Goal: Task Accomplishment & Management: Use online tool/utility

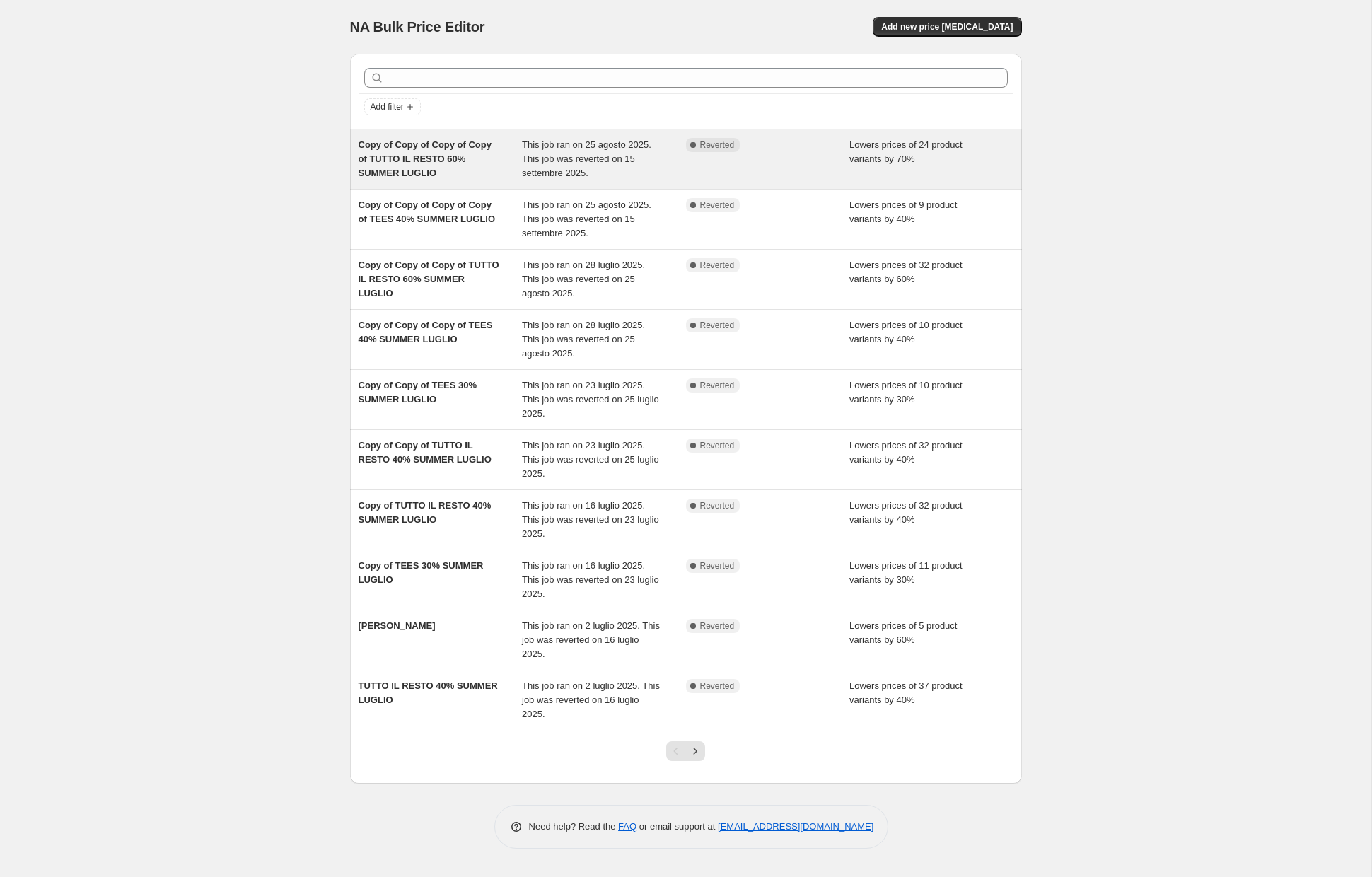
click at [438, 163] on span "Copy of Copy of Copy of Copy of TUTTO IL RESTO 60% SUMMER LUGLIO" at bounding box center [425, 158] width 133 height 39
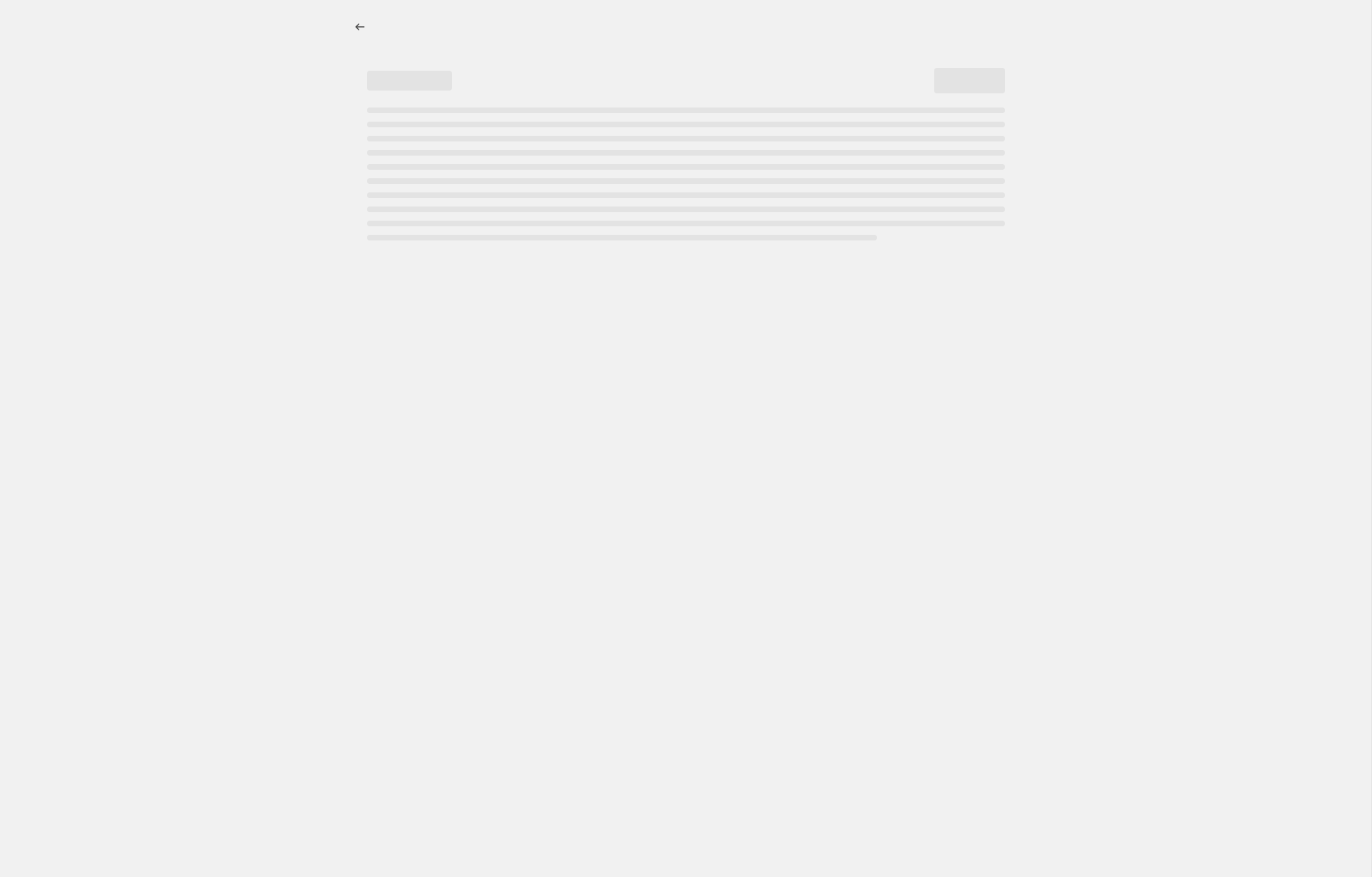
select select "percentage"
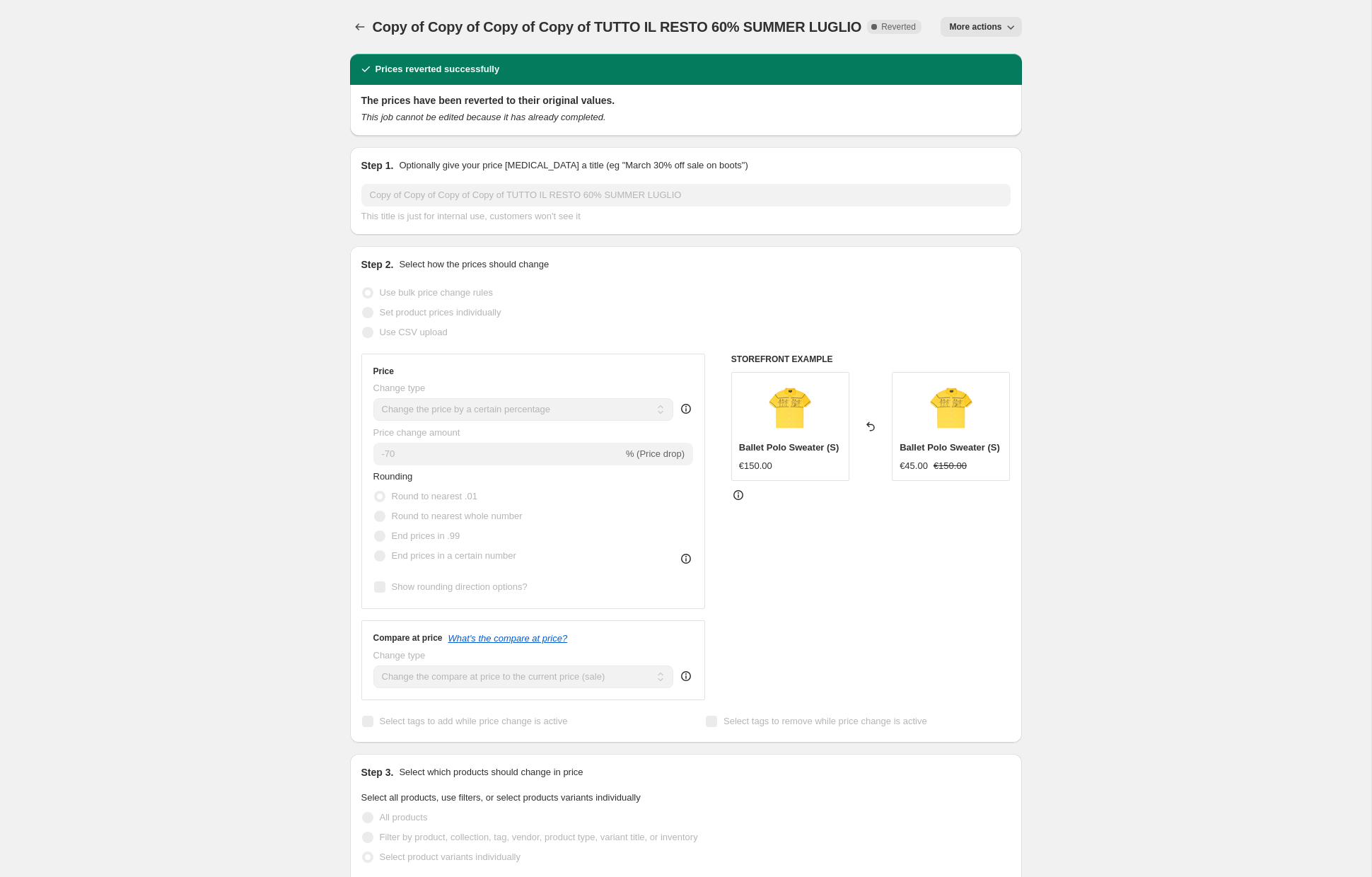
click at [1000, 29] on span "More actions" at bounding box center [975, 26] width 53 height 12
click at [983, 55] on span "Copy to new job" at bounding box center [980, 56] width 66 height 11
select select "percentage"
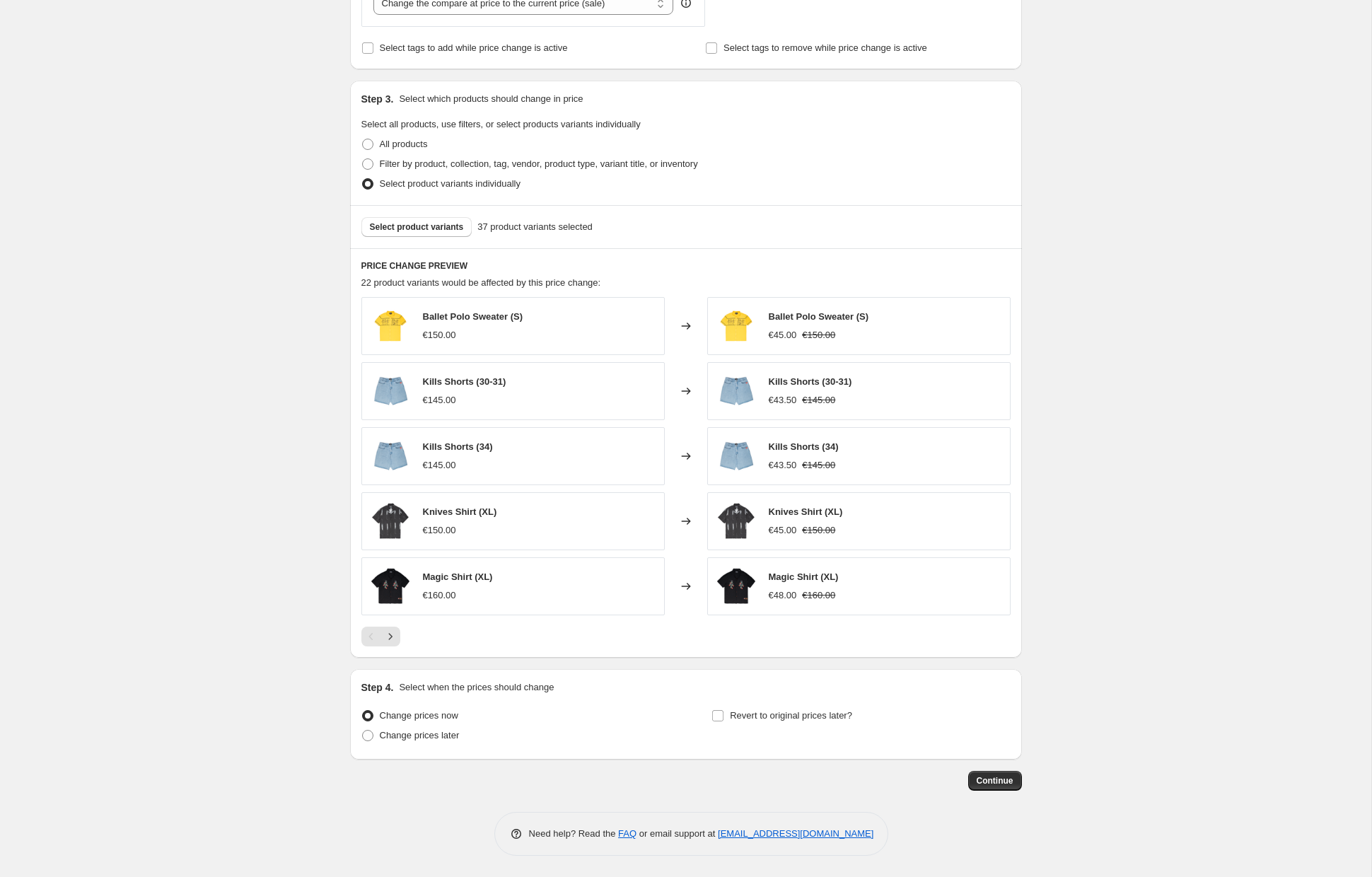
scroll to position [580, 0]
click at [778, 719] on span "Revert to original prices later?" at bounding box center [791, 716] width 122 height 11
click at [723, 719] on input "Revert to original prices later?" at bounding box center [718, 716] width 12 height 12
checkbox input "true"
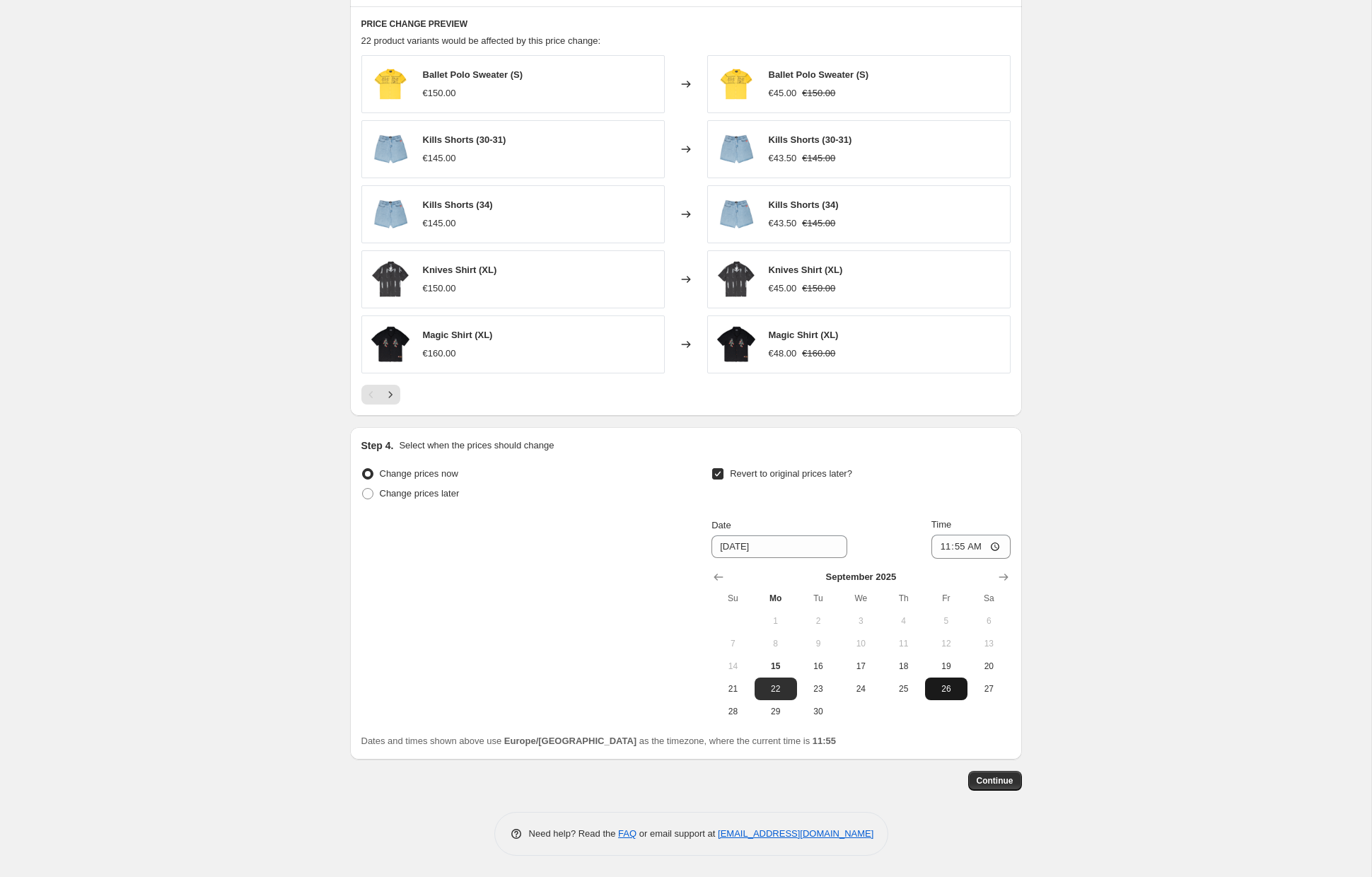
scroll to position [823, 0]
click at [999, 576] on icon "Show next month, October 2025" at bounding box center [1004, 577] width 14 height 14
click at [775, 648] on span "6" at bounding box center [776, 644] width 31 height 12
type input "10/6/2025"
click at [991, 549] on input "11:55" at bounding box center [970, 546] width 80 height 24
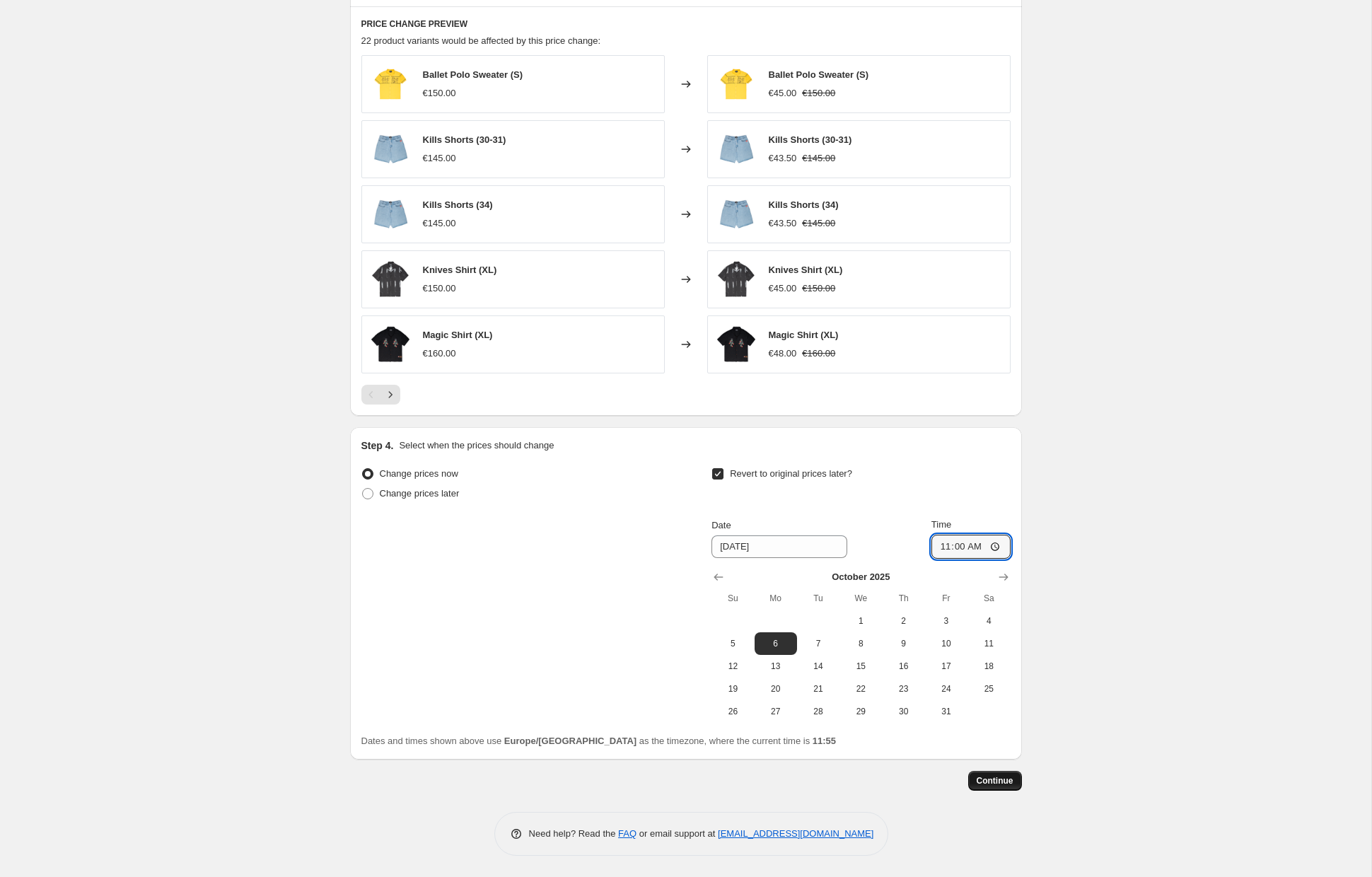
type input "11:00"
click at [1000, 781] on span "Continue" at bounding box center [995, 780] width 37 height 12
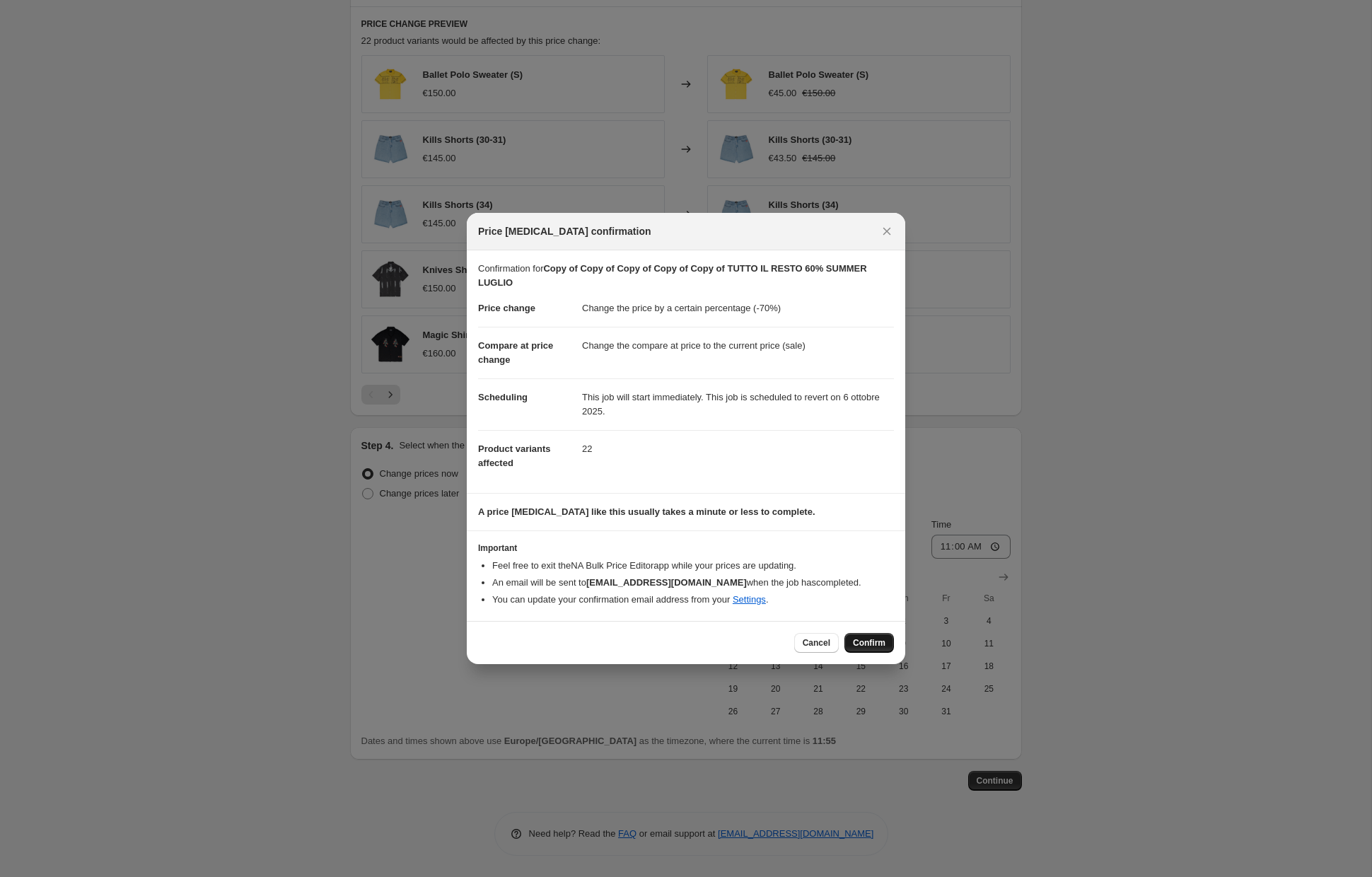
click at [874, 645] on span "Confirm" at bounding box center [869, 643] width 32 height 12
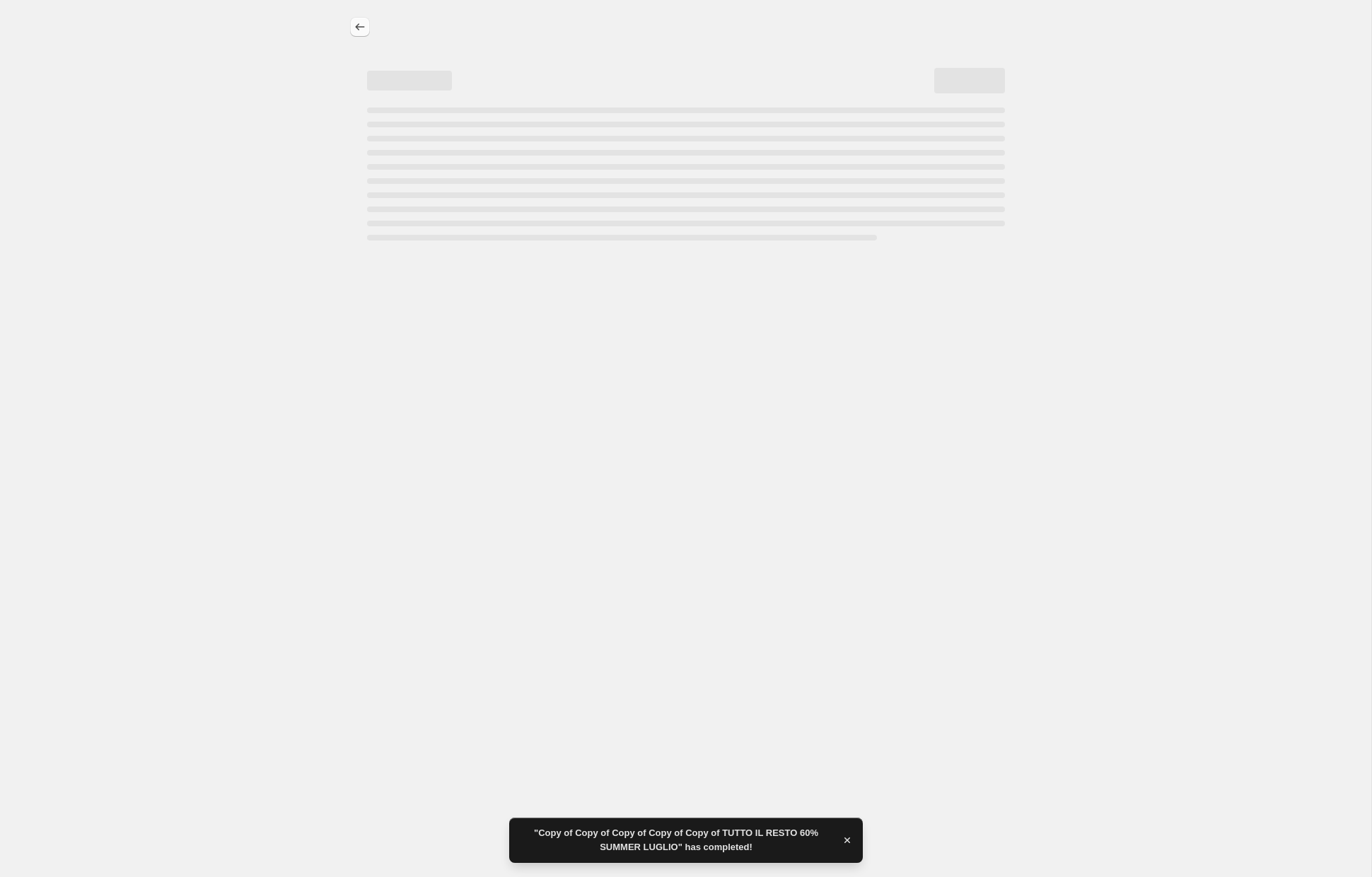
select select "percentage"
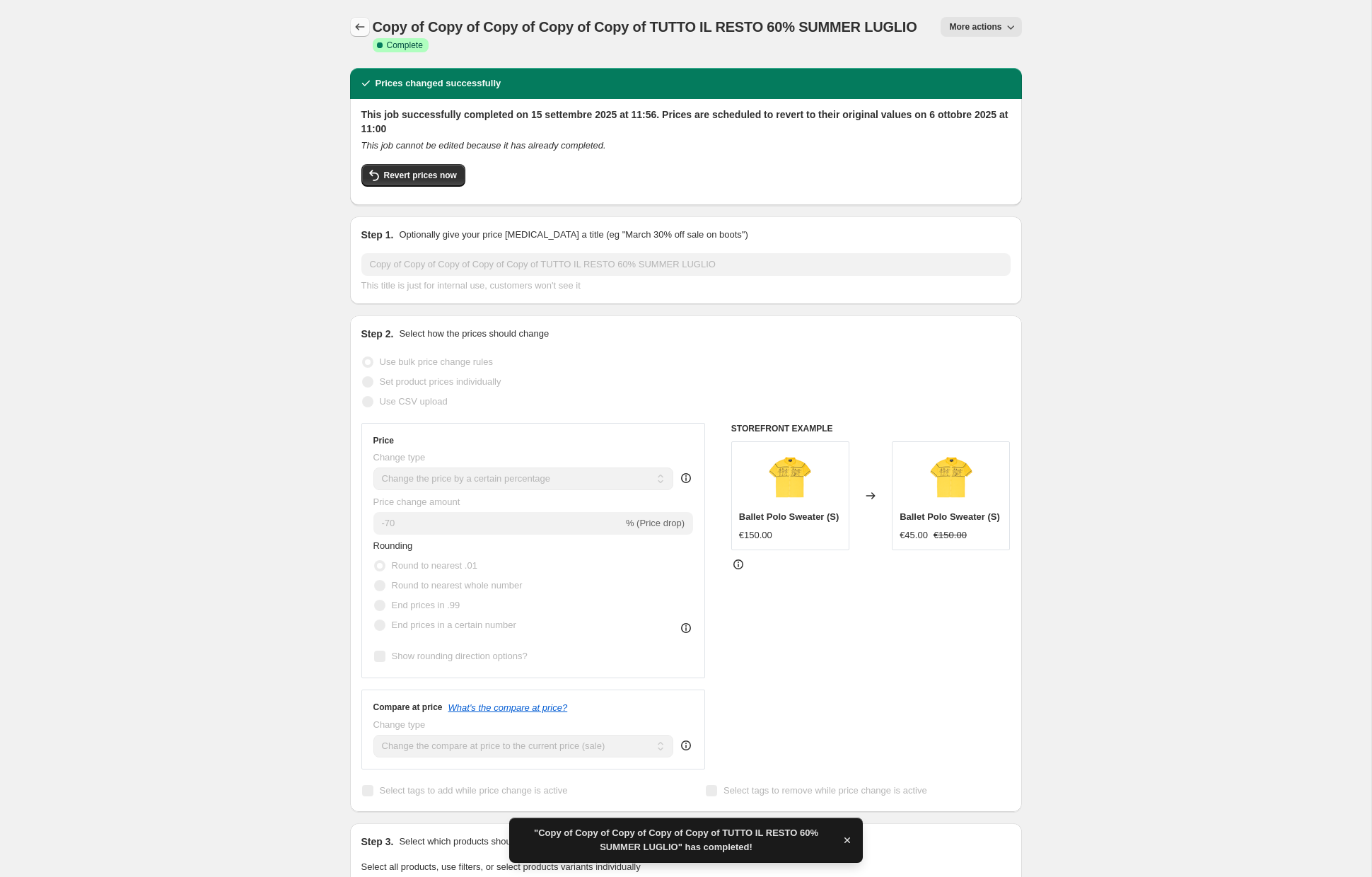
click at [353, 29] on icon "Price change jobs" at bounding box center [360, 27] width 14 height 14
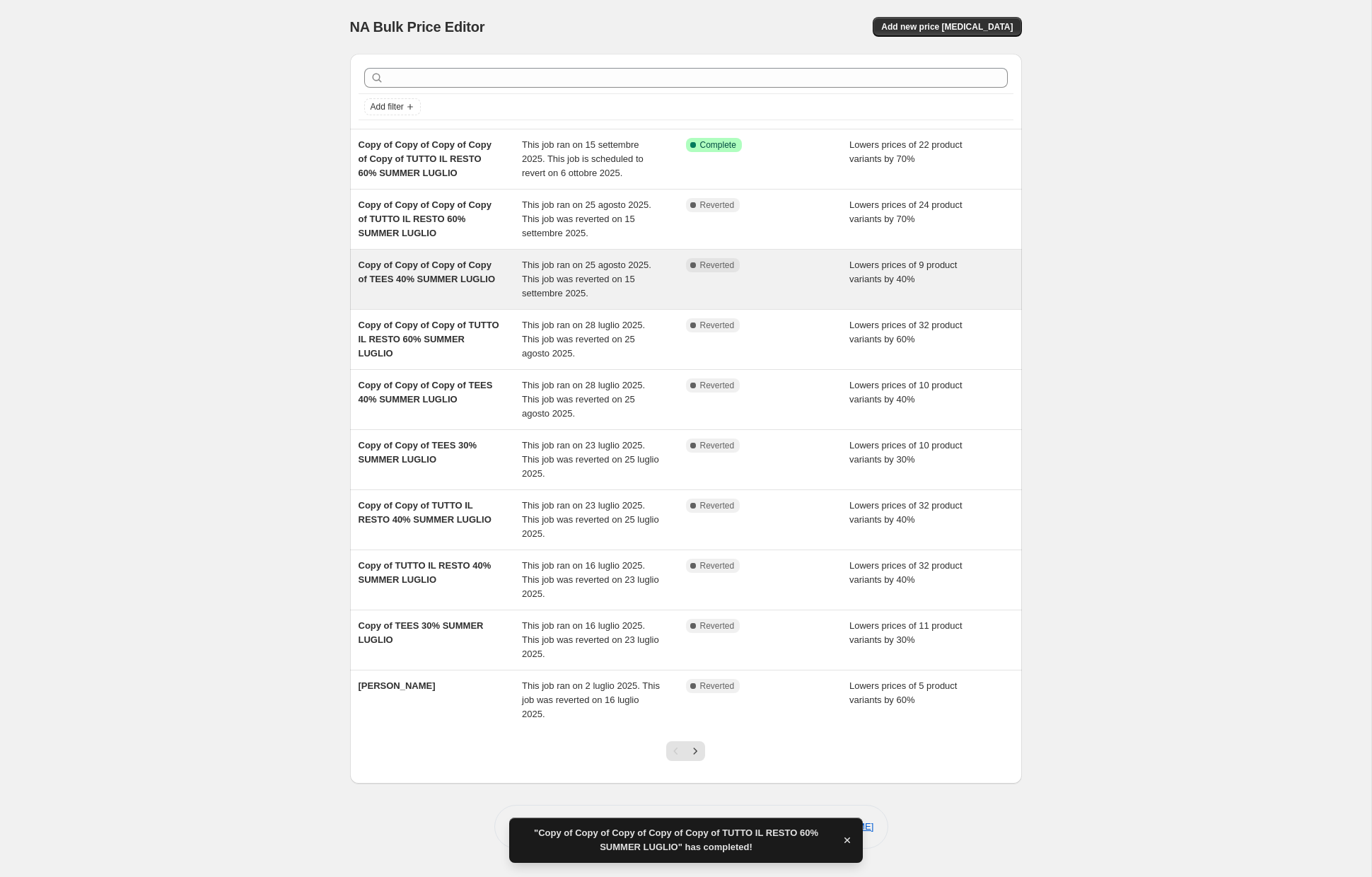
click at [464, 290] on div "Copy of Copy of Copy of Copy of TEES 40% SUMMER LUGLIO" at bounding box center [440, 279] width 164 height 42
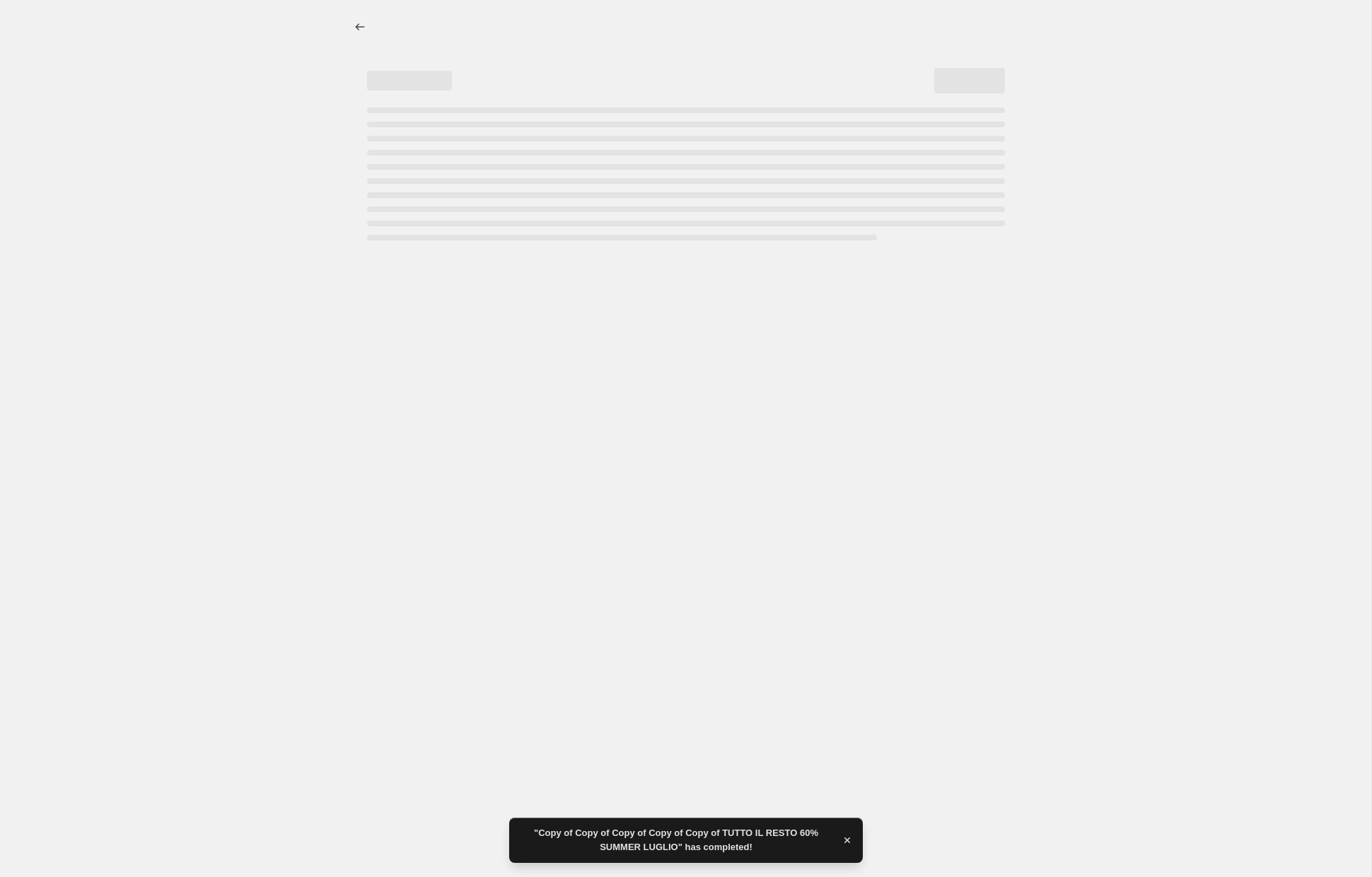
select select "percentage"
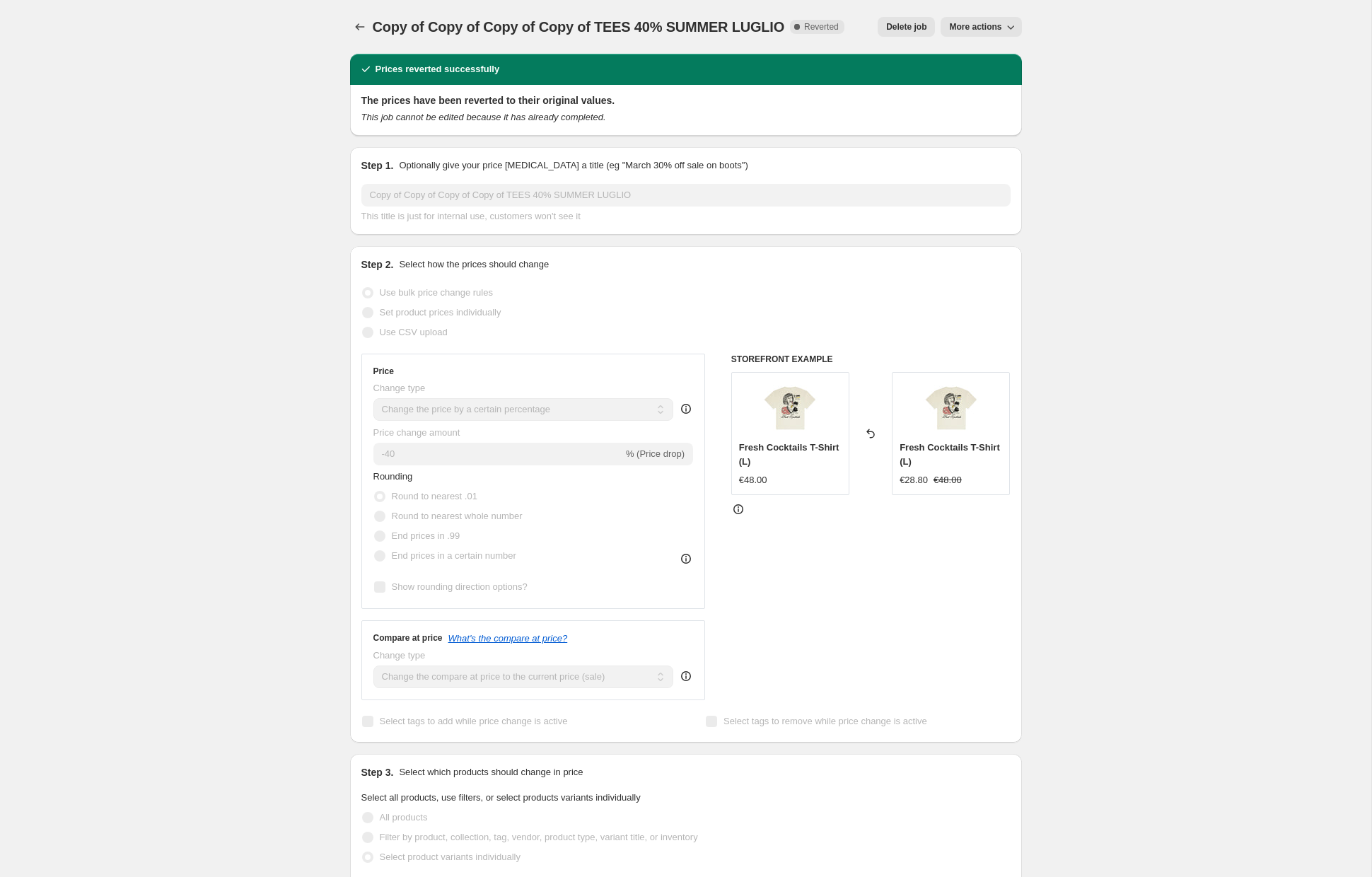
click at [1008, 29] on icon "button" at bounding box center [1010, 27] width 14 height 14
click at [989, 55] on span "Copy to new job" at bounding box center [980, 56] width 66 height 11
select select "percentage"
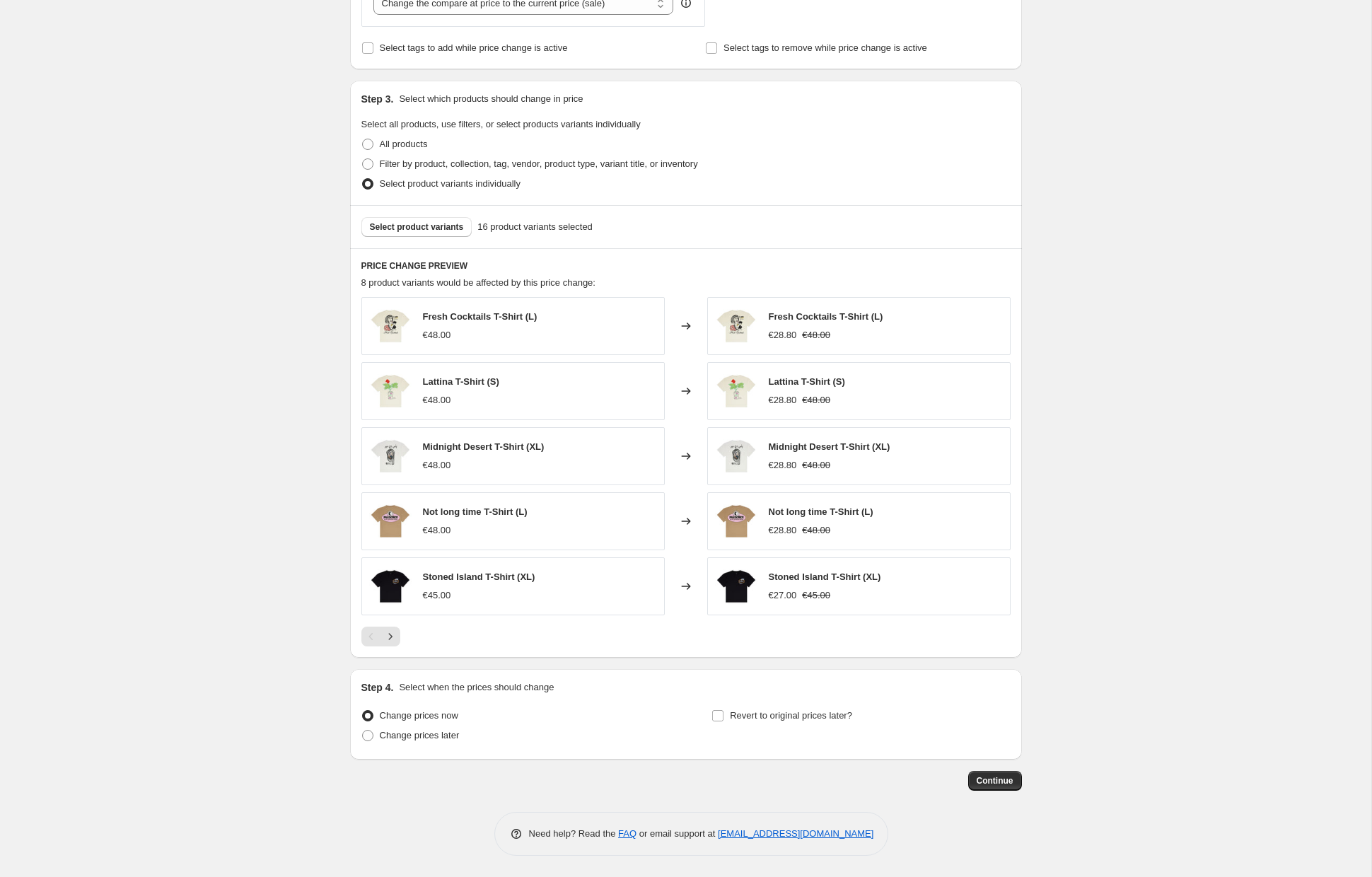
scroll to position [580, 0]
click at [778, 716] on span "Revert to original prices later?" at bounding box center [791, 716] width 122 height 11
click at [723, 716] on input "Revert to original prices later?" at bounding box center [718, 716] width 12 height 12
checkbox input "true"
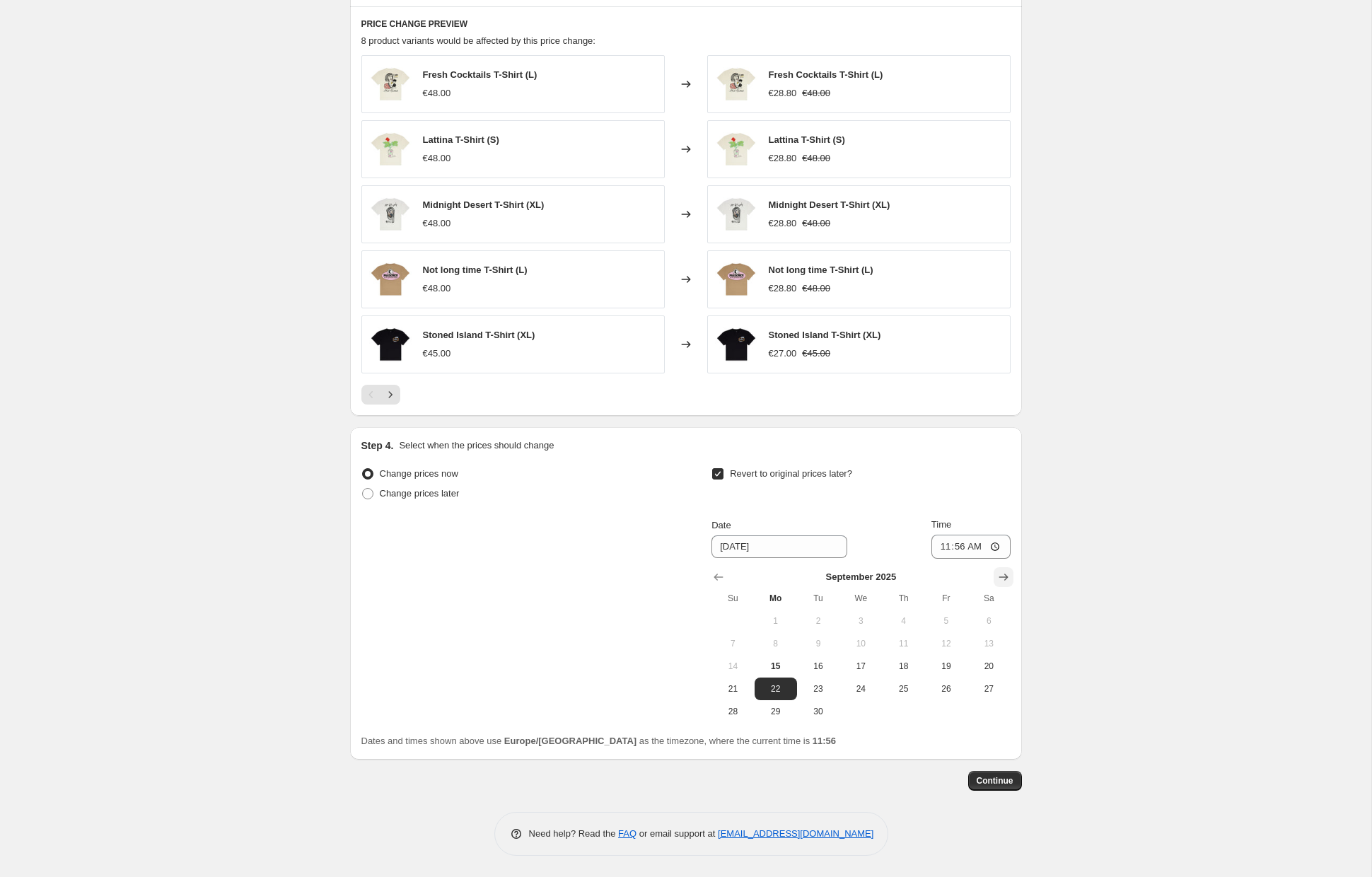
scroll to position [823, 0]
click at [1005, 574] on icon "Show next month, October 2025" at bounding box center [1004, 577] width 14 height 14
click at [774, 639] on span "6" at bounding box center [776, 644] width 31 height 12
type input "10/6/2025"
click at [997, 546] on input "11:56" at bounding box center [970, 546] width 80 height 24
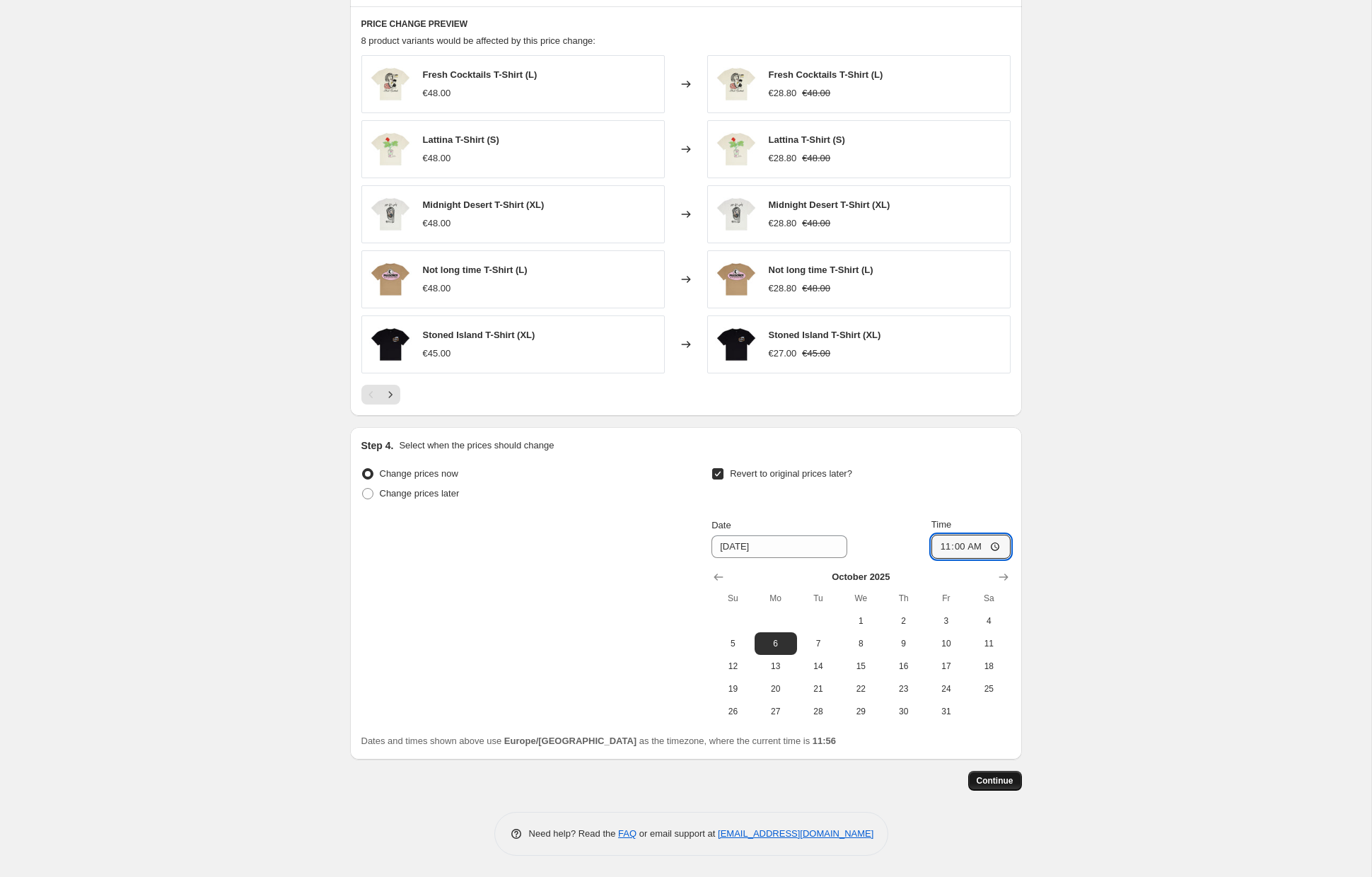
type input "11:00"
click at [997, 779] on span "Continue" at bounding box center [995, 780] width 37 height 12
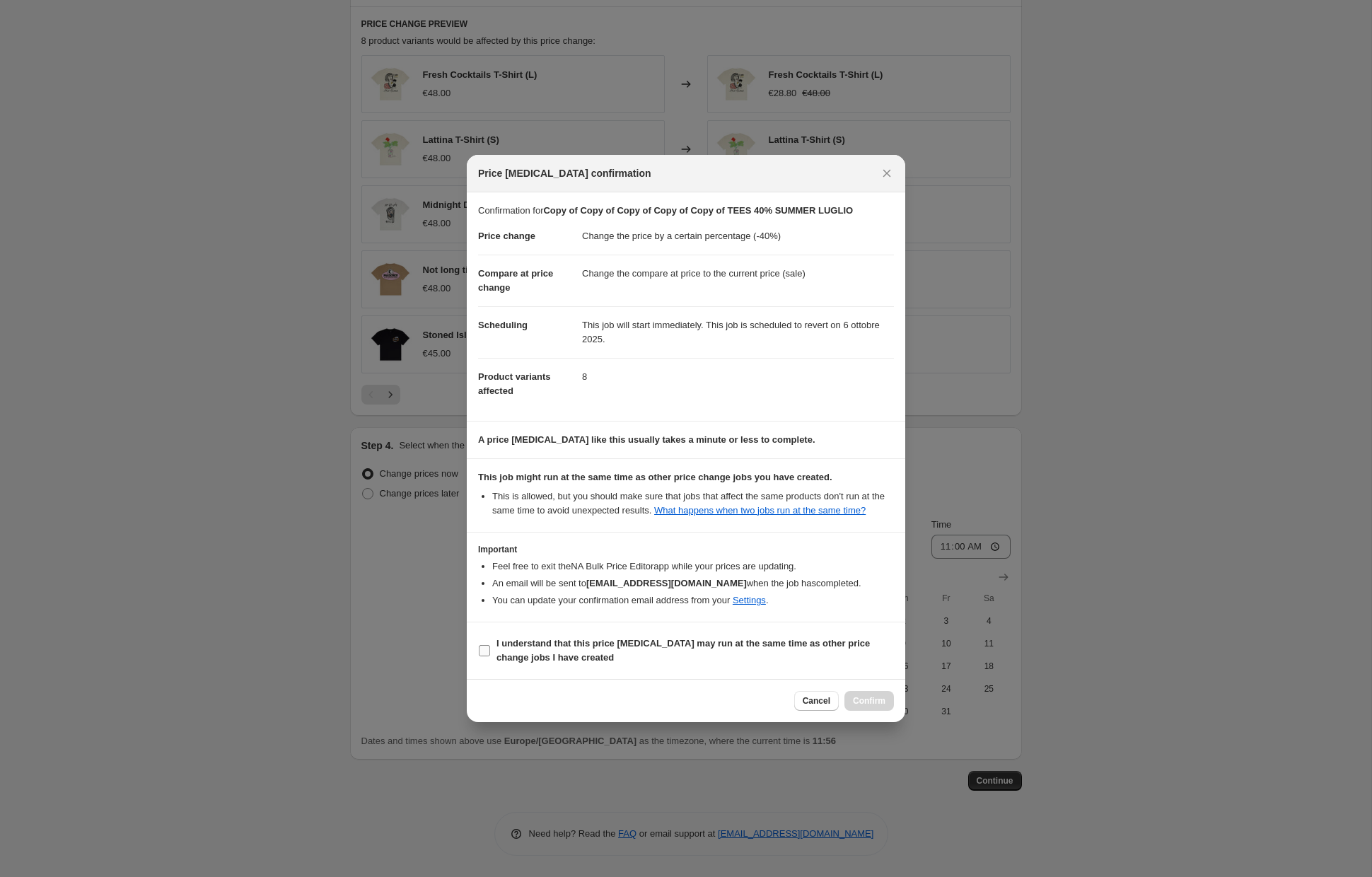
drag, startPoint x: 487, startPoint y: 658, endPoint x: 498, endPoint y: 659, distance: 11.0
click at [487, 656] on input "I understand that this price change job may run at the same time as other price…" at bounding box center [484, 651] width 12 height 12
checkbox input "true"
click at [858, 702] on button "Confirm" at bounding box center [869, 701] width 49 height 20
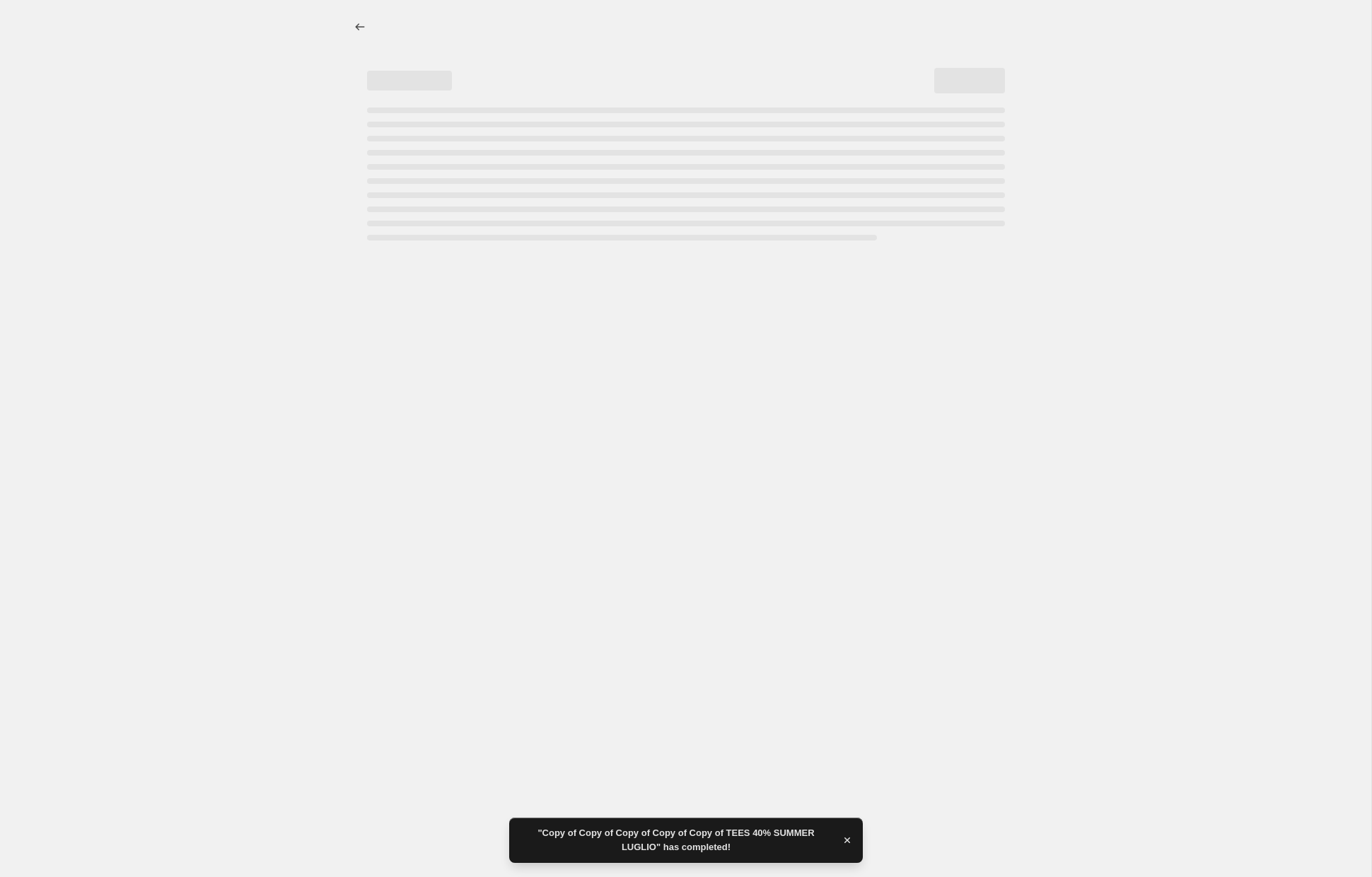
select select "percentage"
